Goal: Find specific page/section: Find specific page/section

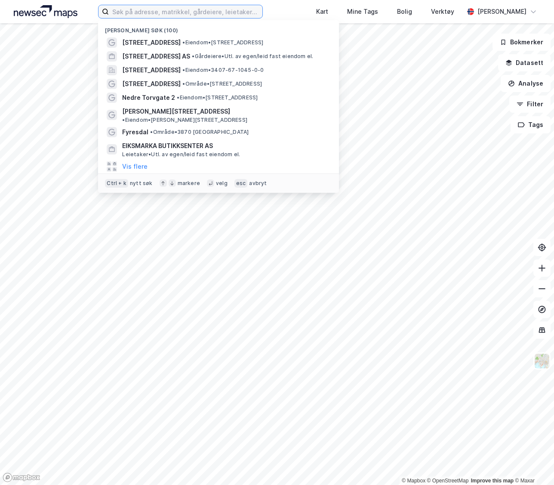
click at [205, 13] on input at bounding box center [186, 11] width 154 height 13
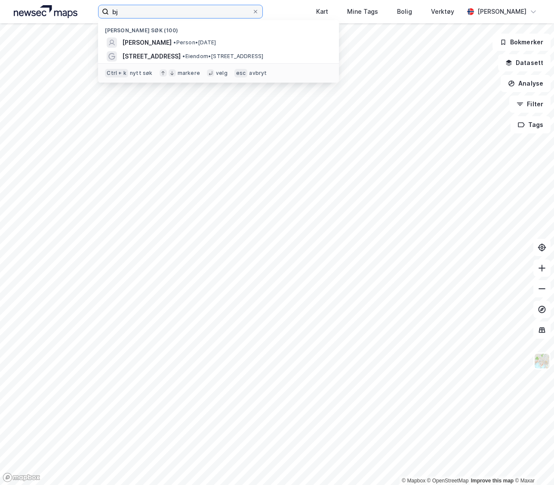
type input "b"
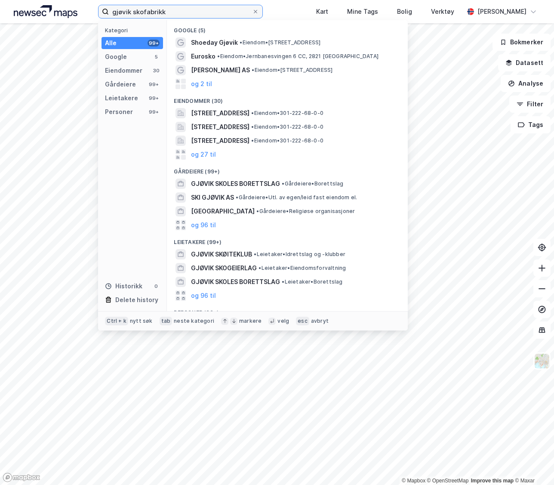
type input "gjøvik skofabrikk"
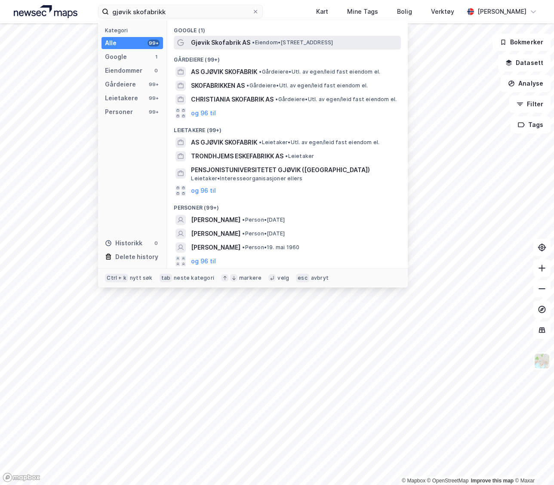
click at [237, 40] on span "Gjøvik Skofabrik AS" at bounding box center [220, 42] width 59 height 10
